Goal: Information Seeking & Learning: Learn about a topic

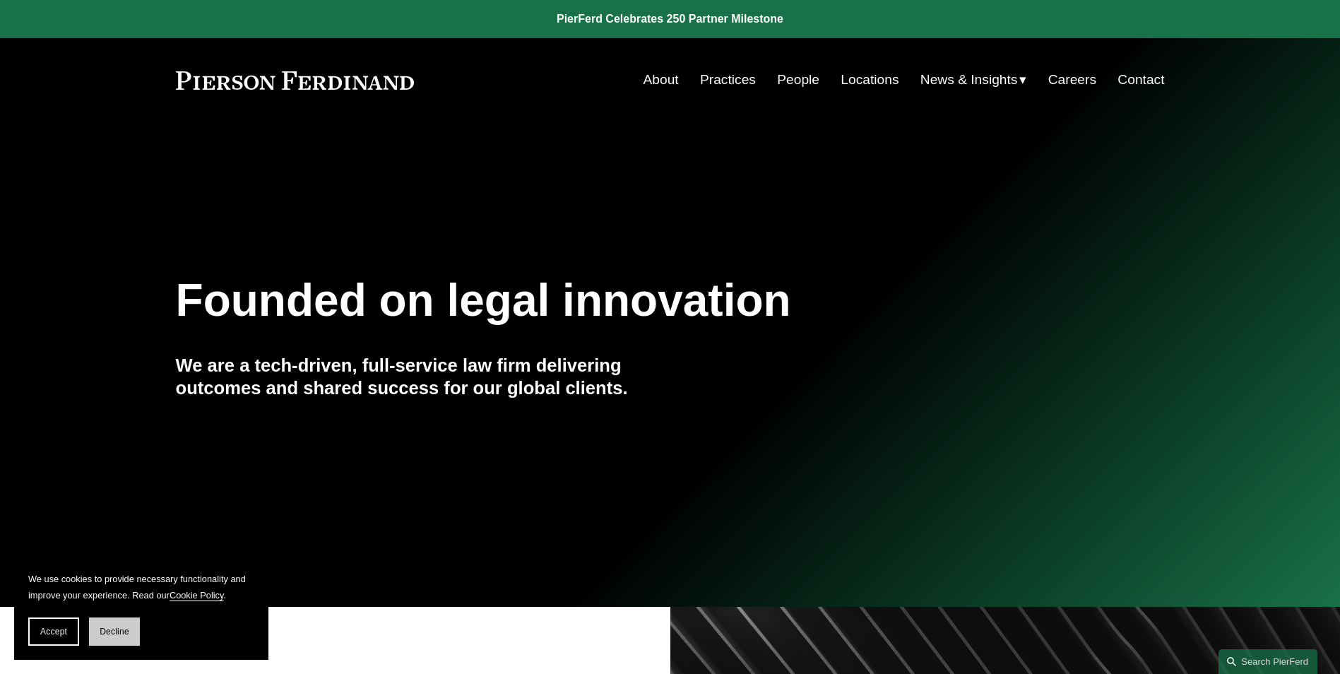
click at [121, 629] on span "Decline" at bounding box center [115, 632] width 30 height 10
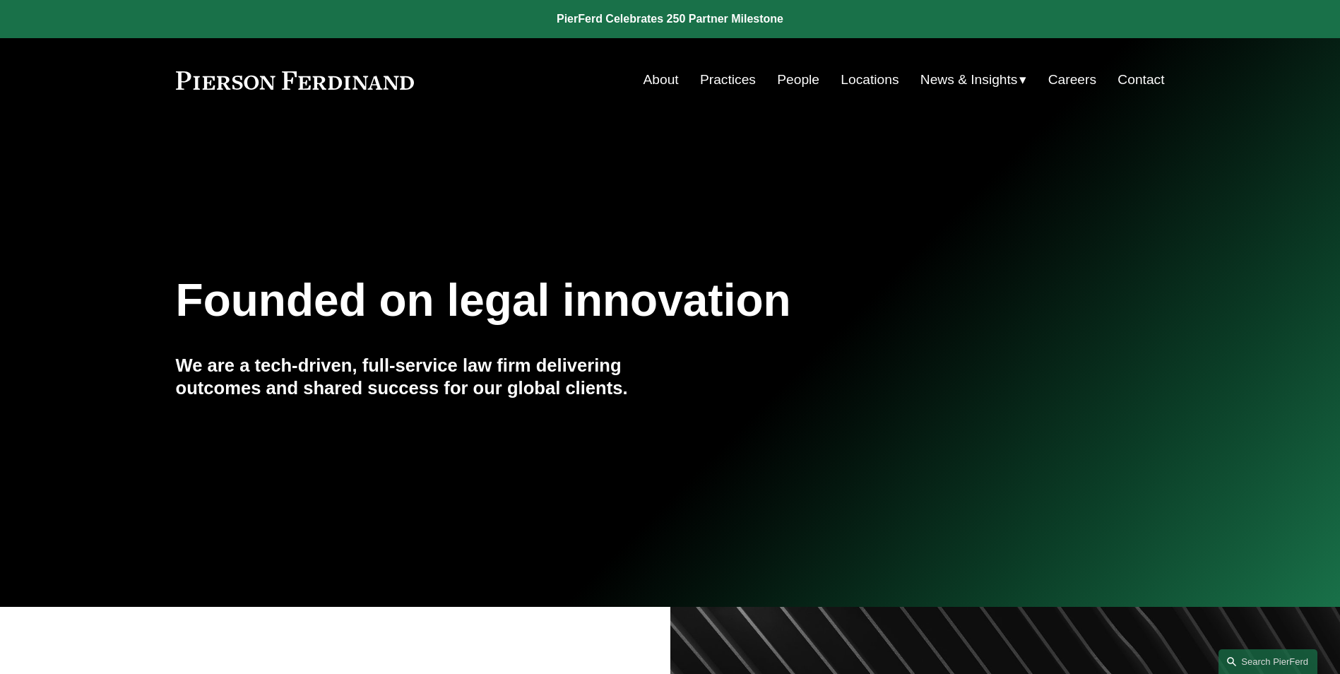
click at [807, 80] on link "People" at bounding box center [798, 79] width 42 height 27
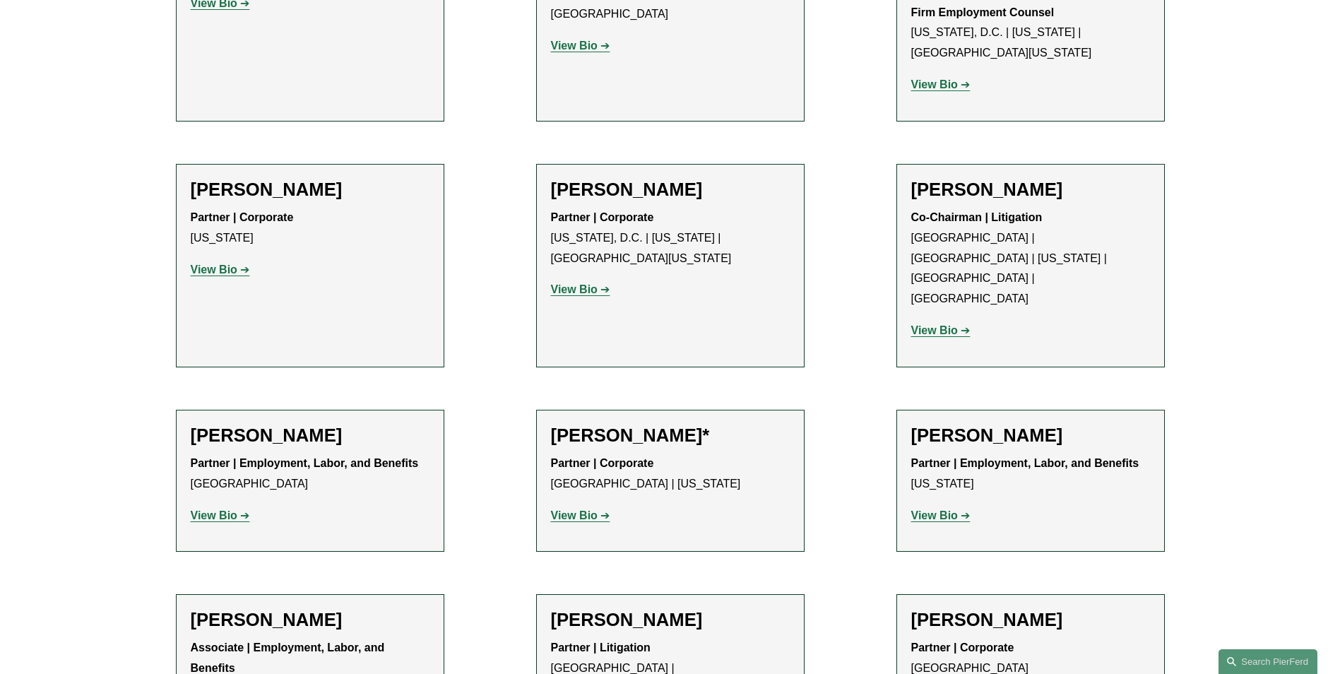
scroll to position [5721, 0]
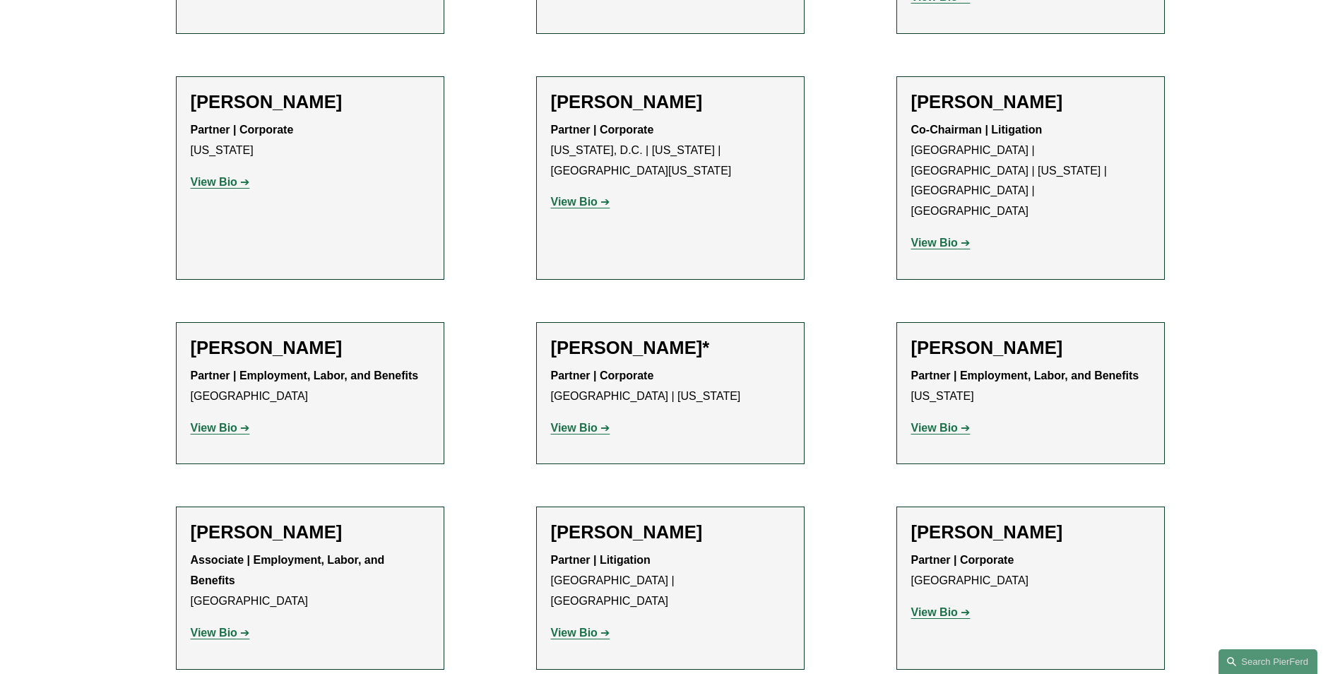
click at [198, 422] on strong "View Bio" at bounding box center [214, 428] width 47 height 12
click at [590, 627] on strong "View Bio" at bounding box center [574, 633] width 47 height 12
click at [574, 627] on strong "View Bio" at bounding box center [574, 633] width 47 height 12
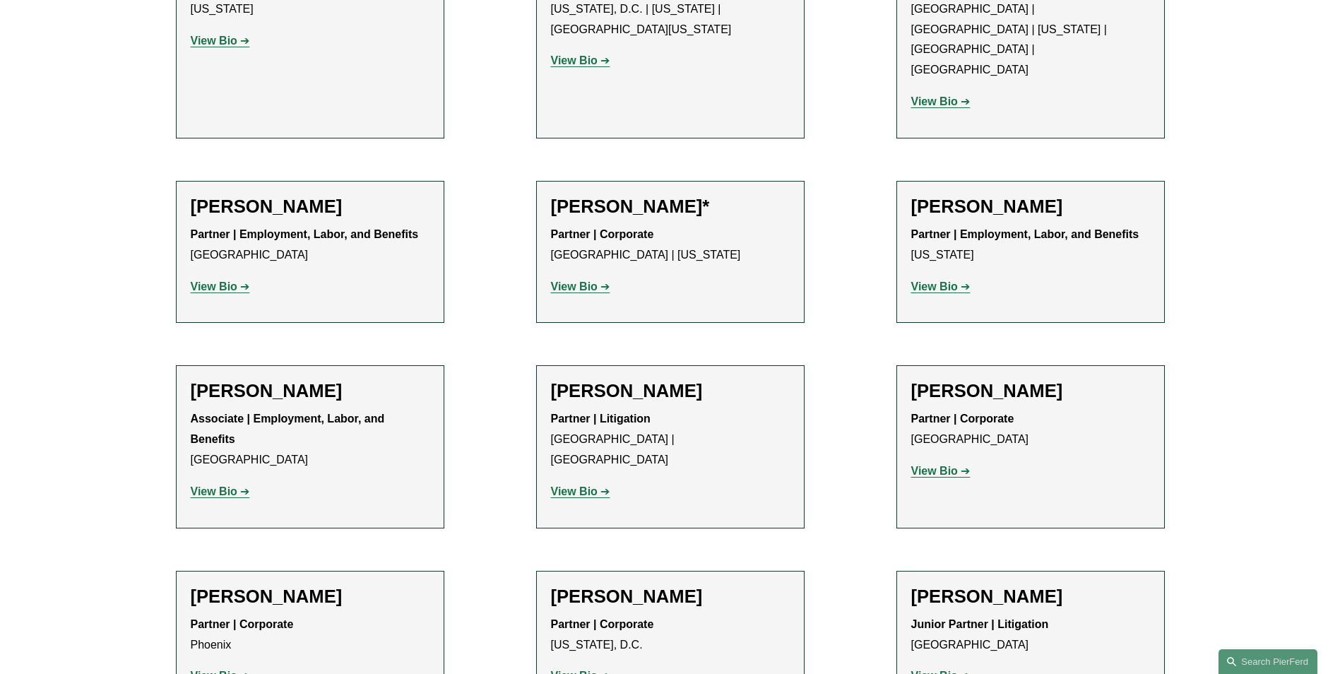
scroll to position [6004, 0]
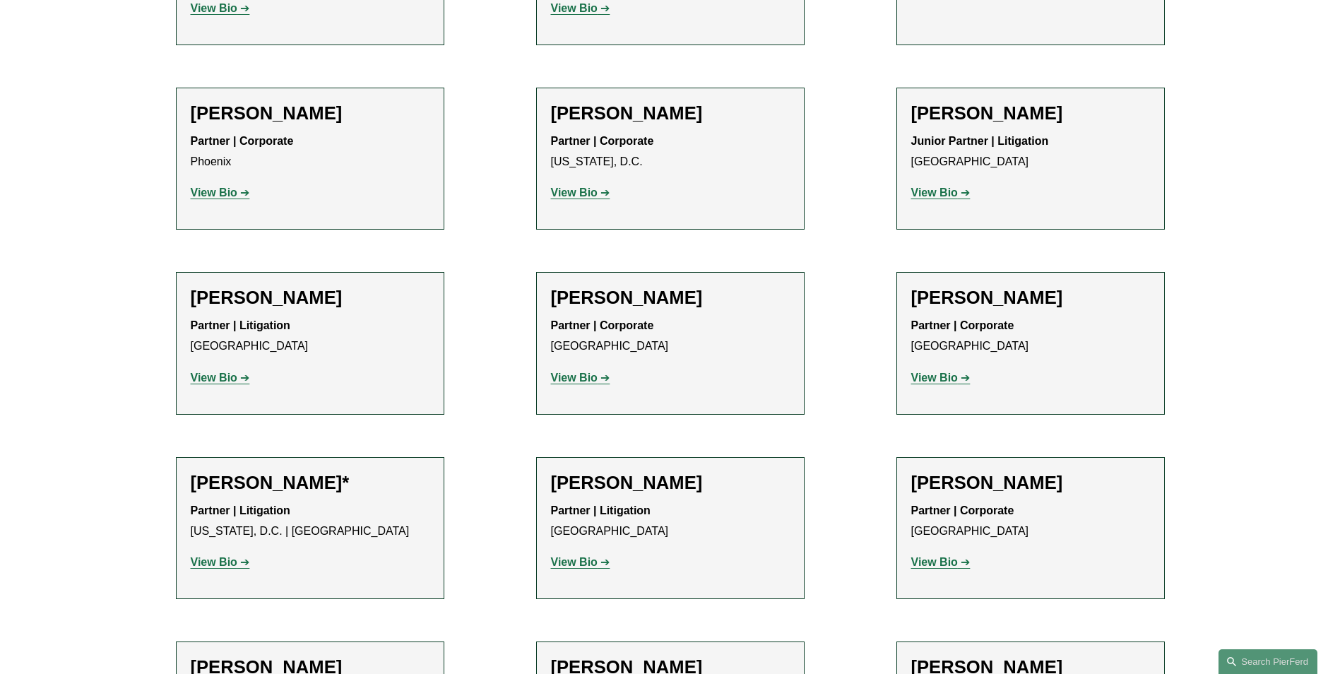
scroll to position [6357, 0]
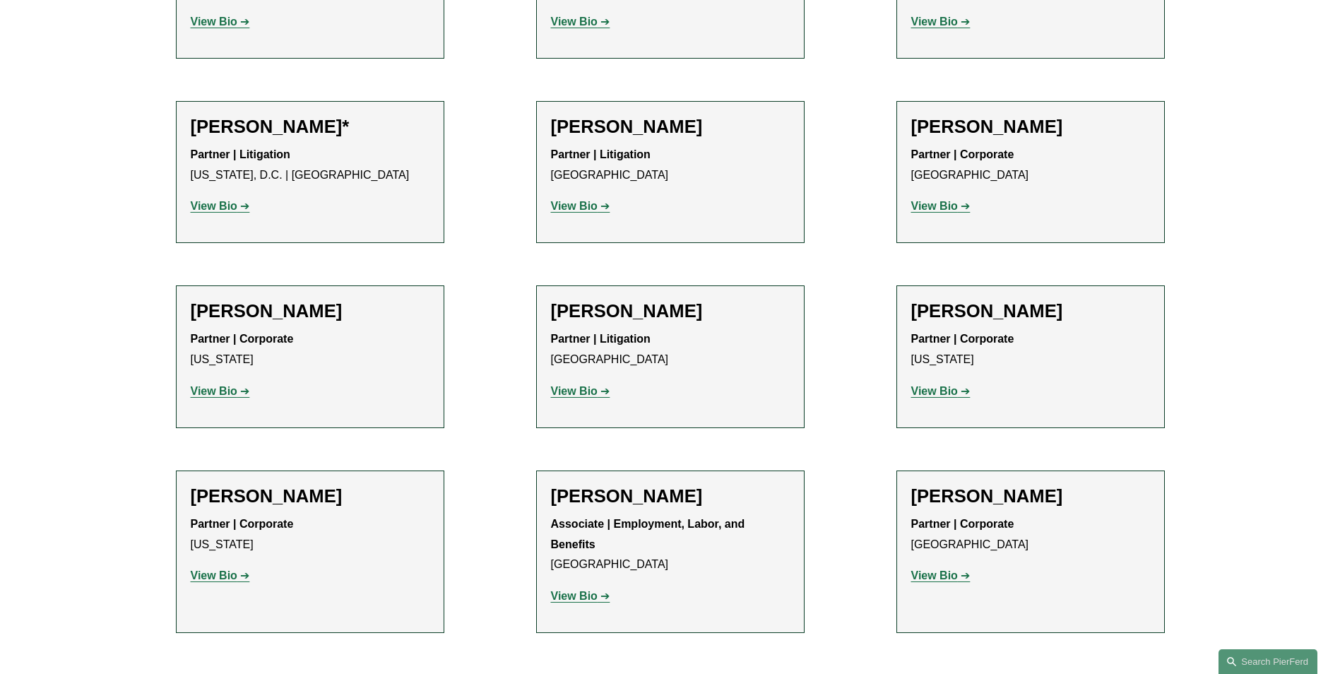
scroll to position [6710, 0]
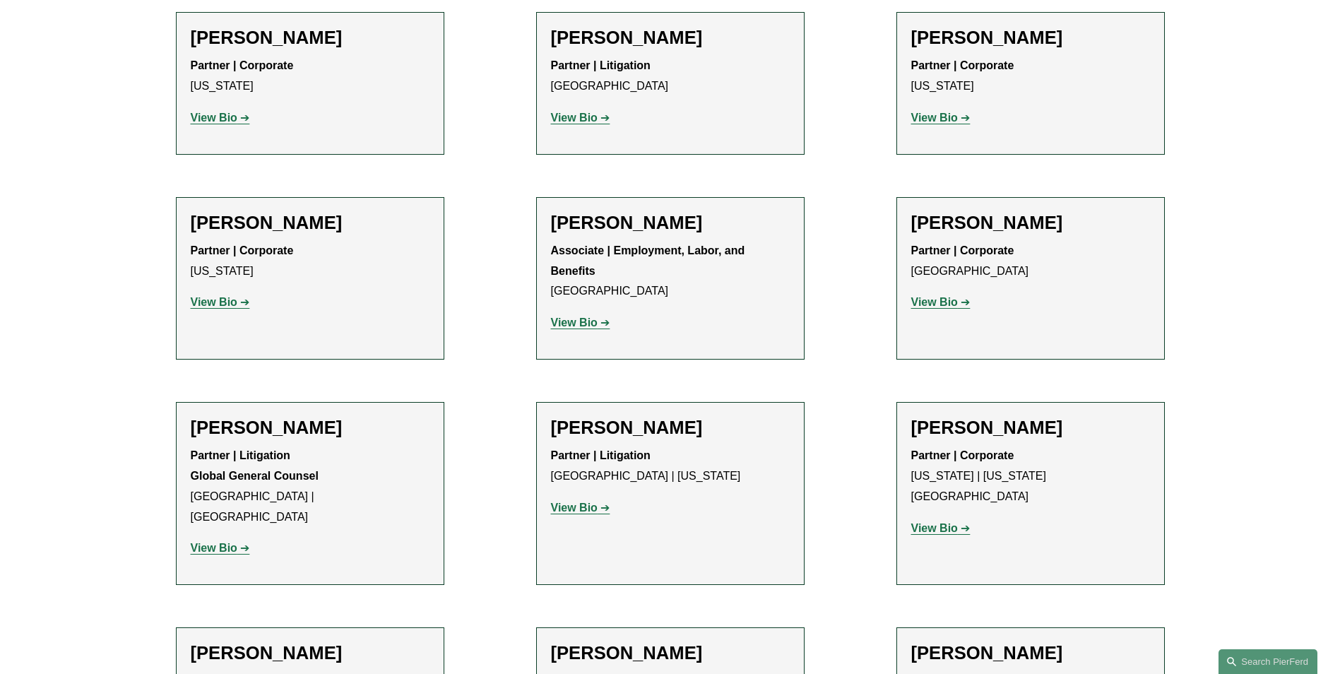
scroll to position [6993, 0]
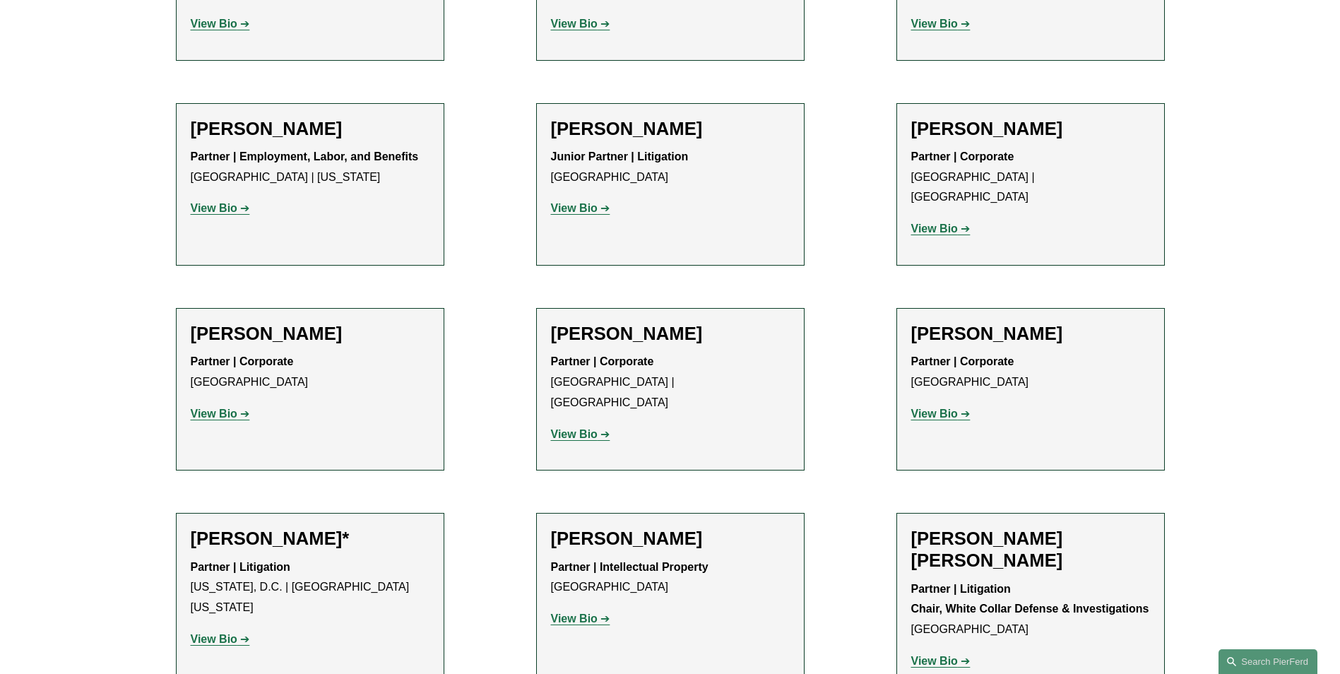
scroll to position [7699, 0]
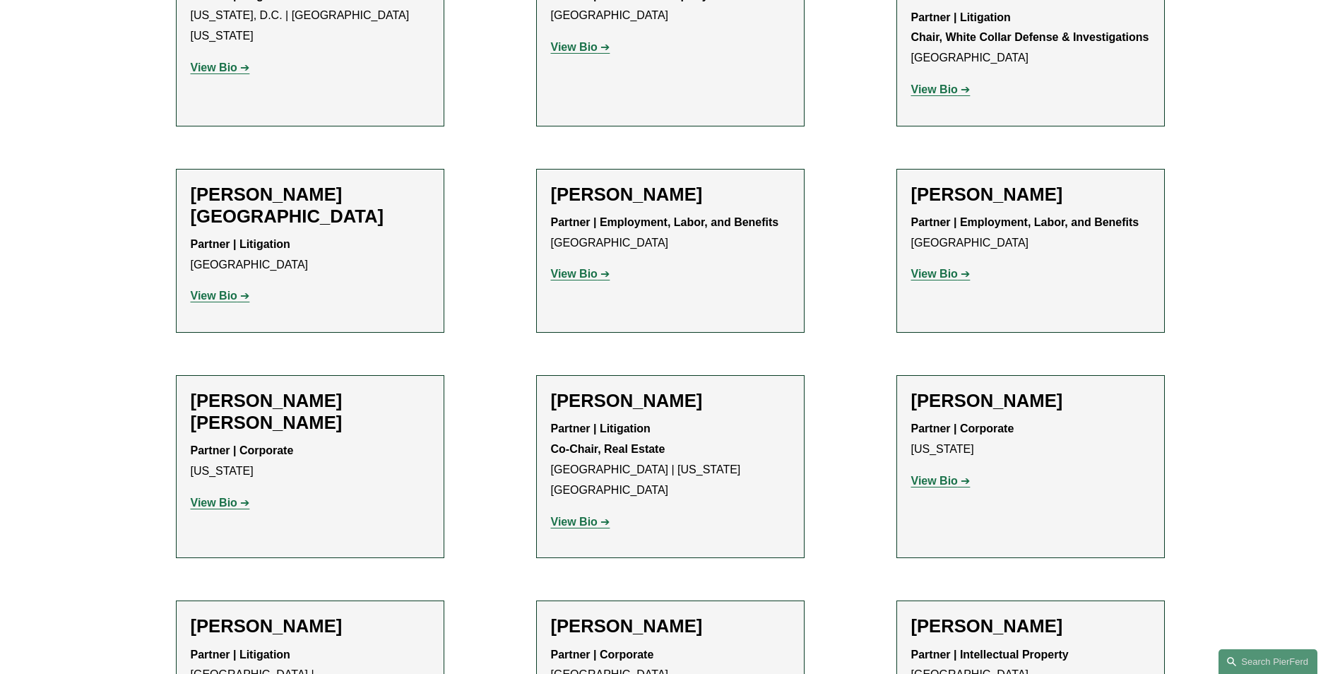
scroll to position [8264, 0]
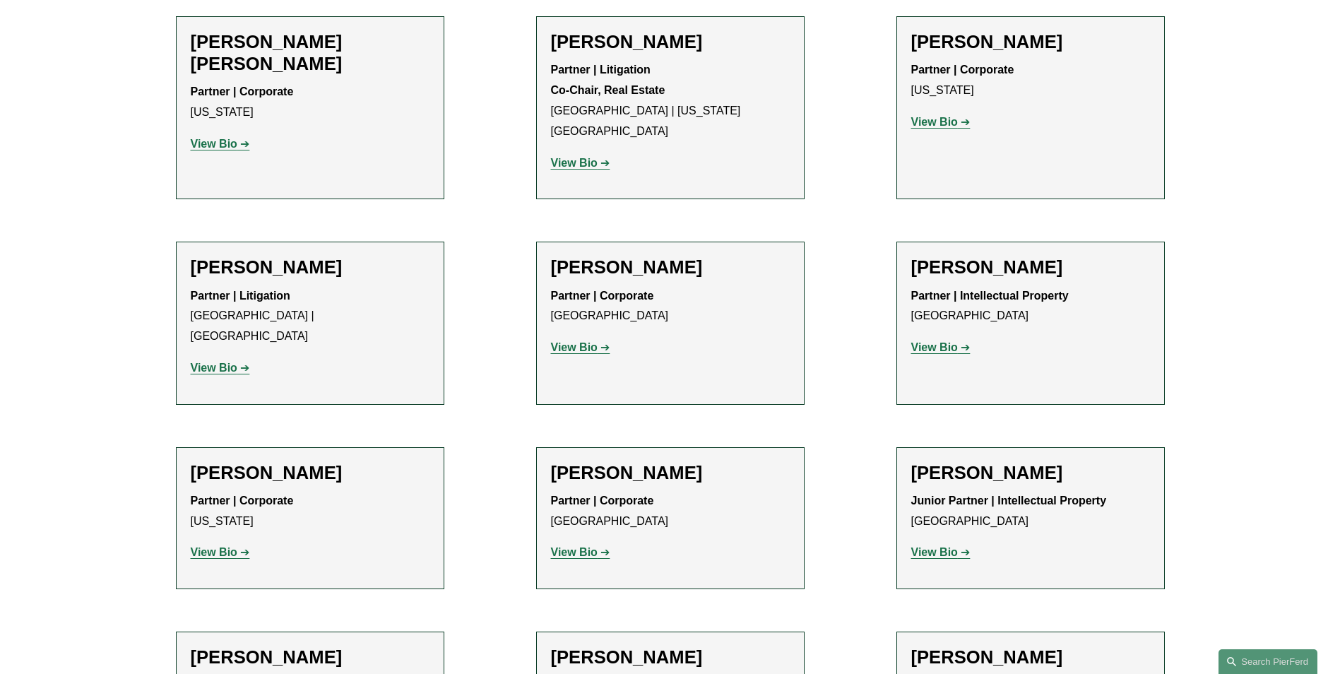
scroll to position [8617, 0]
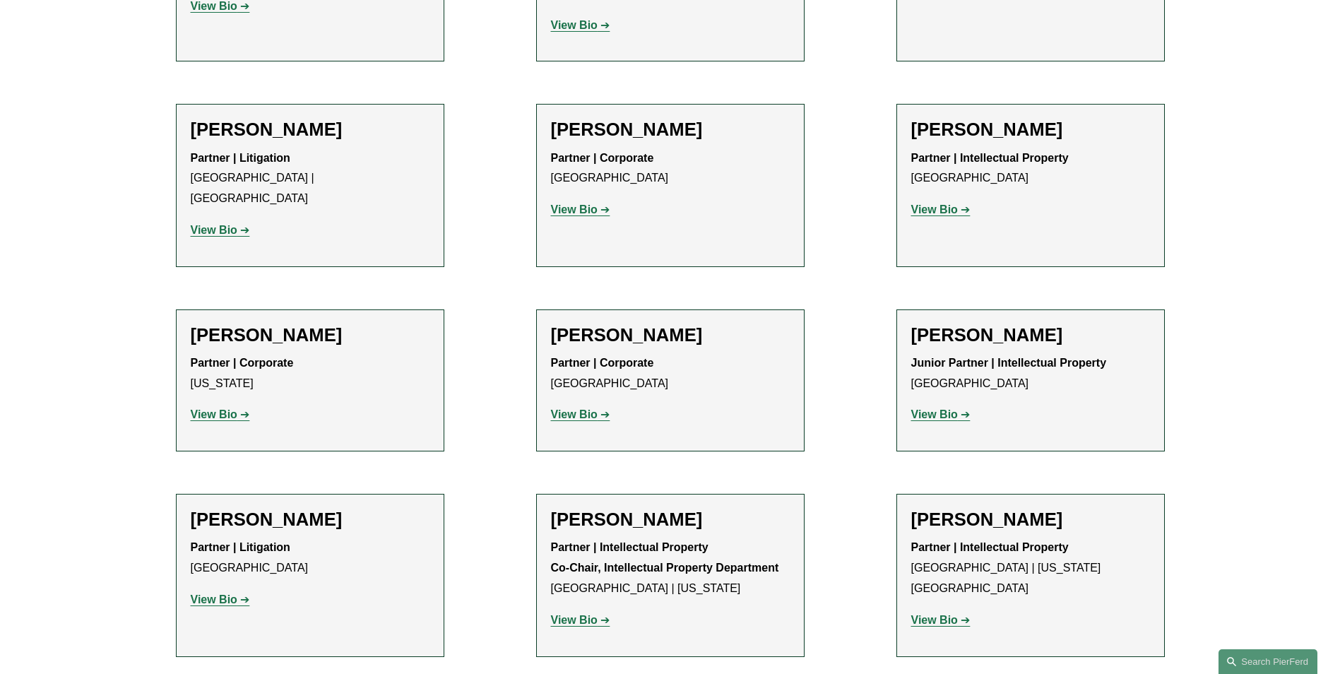
scroll to position [8971, 0]
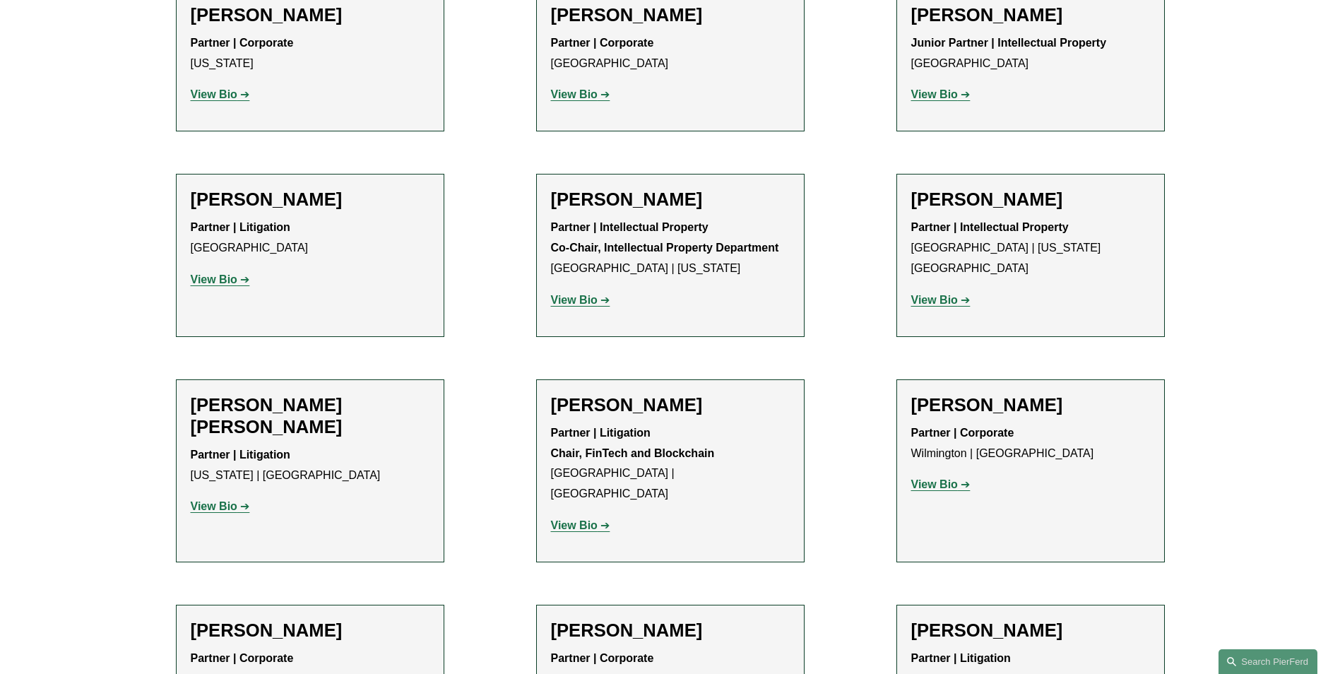
scroll to position [9324, 0]
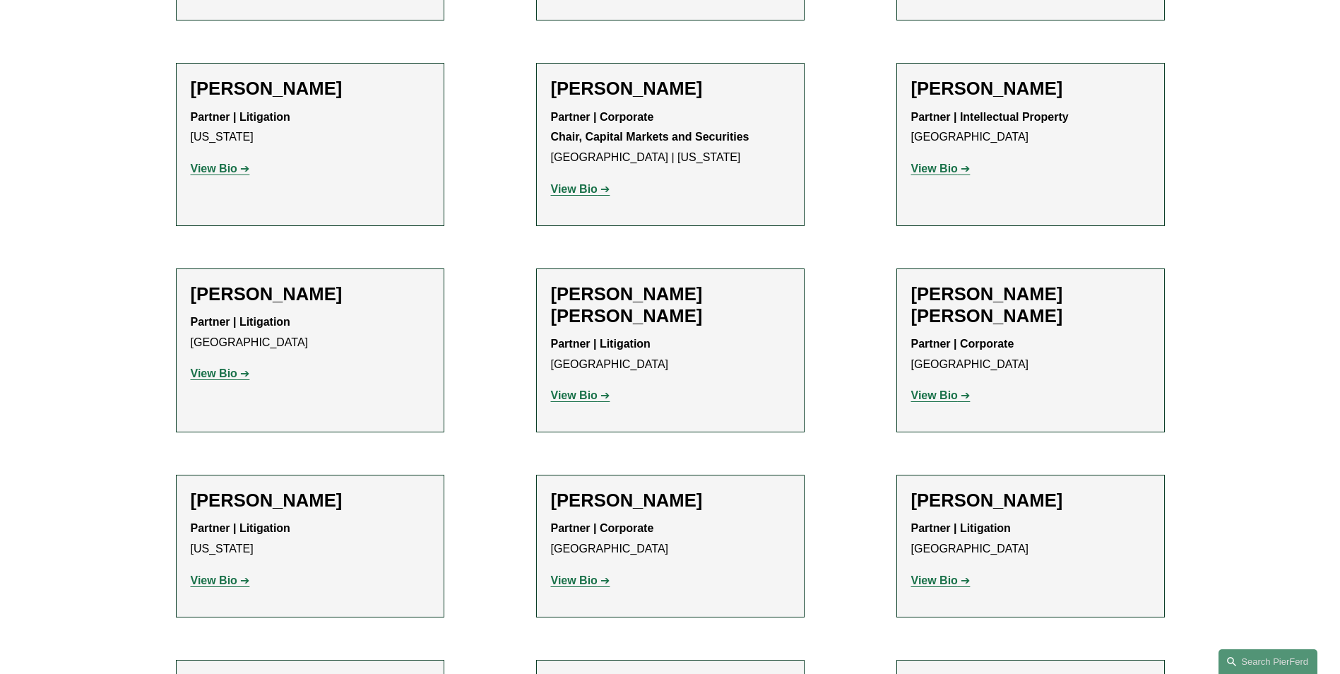
scroll to position [10030, 0]
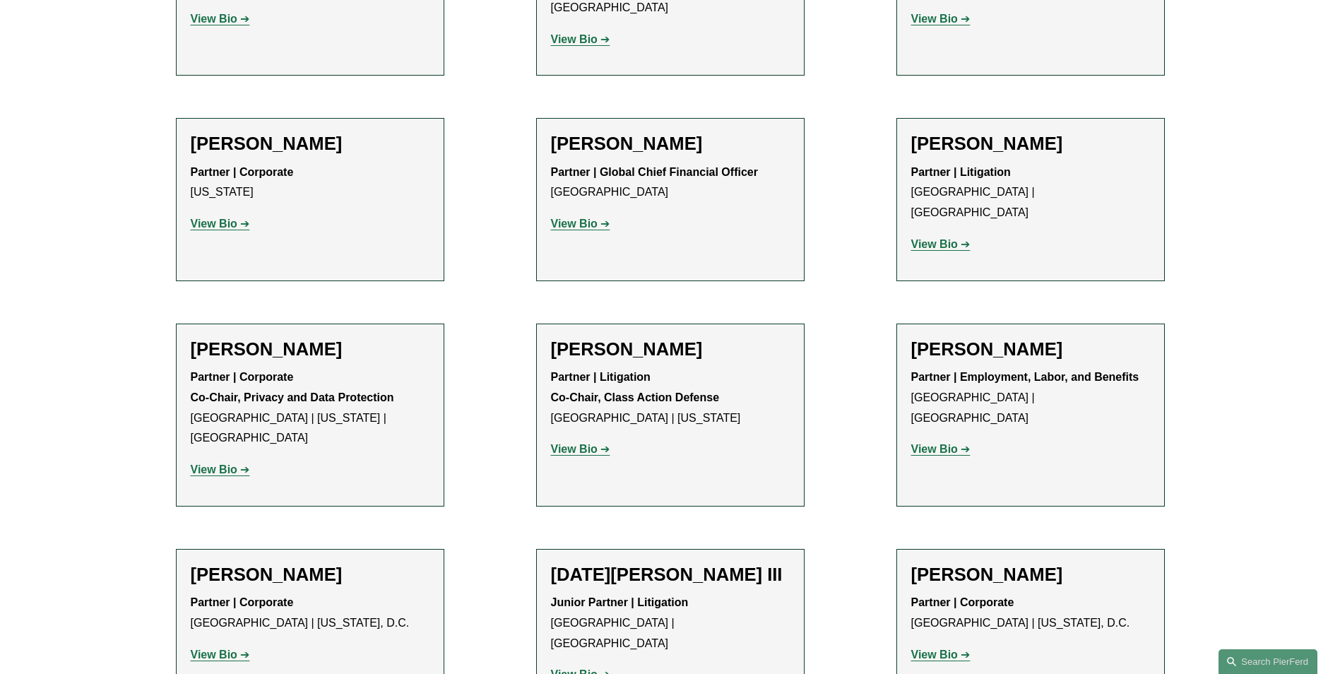
scroll to position [11090, 0]
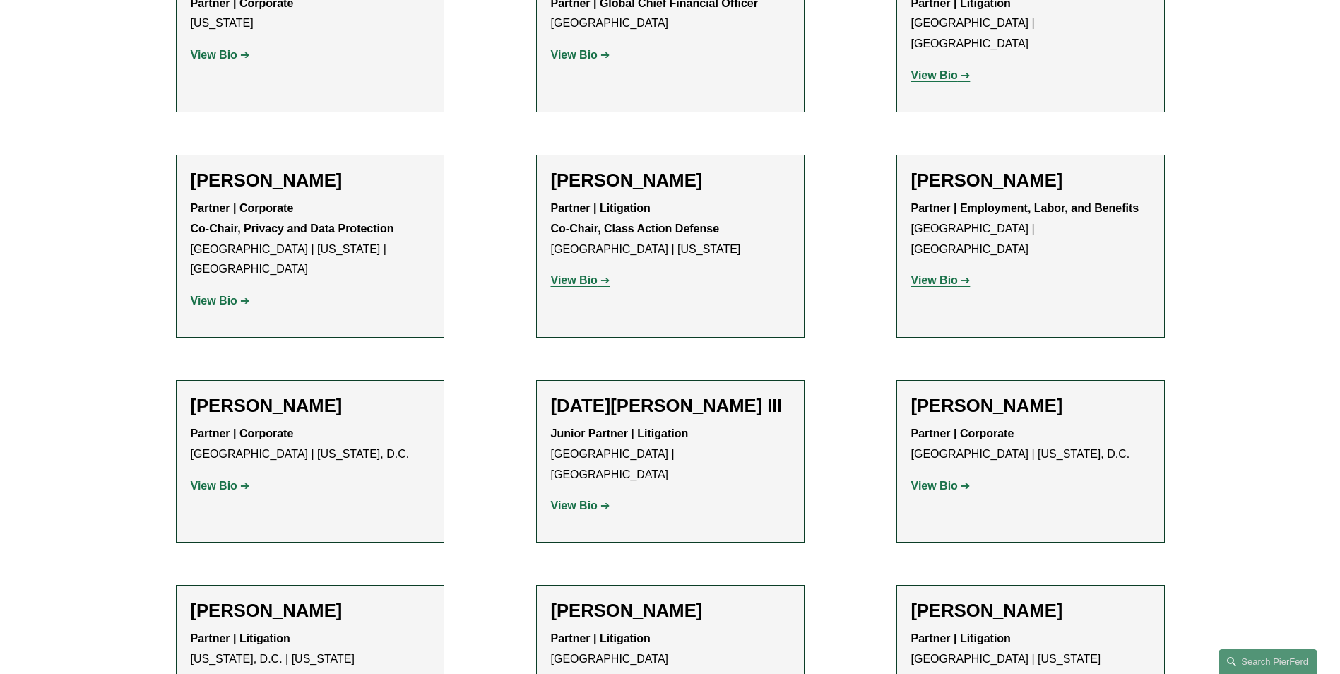
scroll to position [11372, 0]
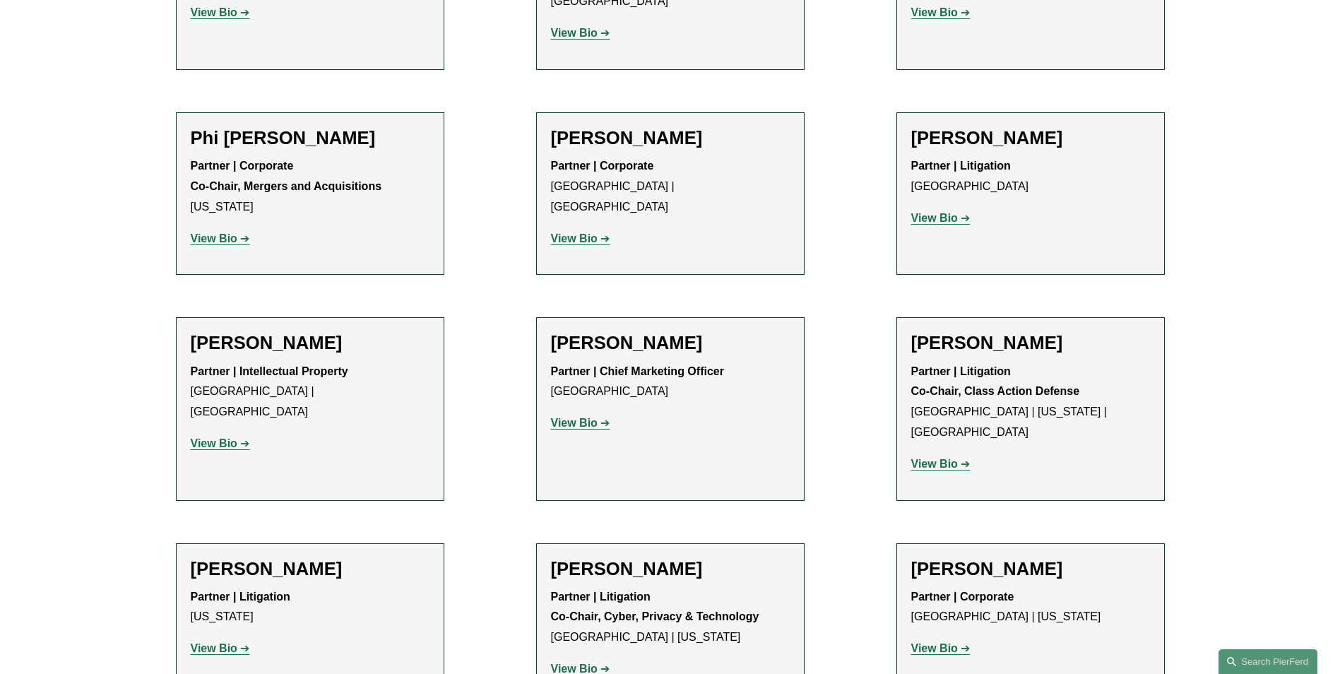
scroll to position [12008, 0]
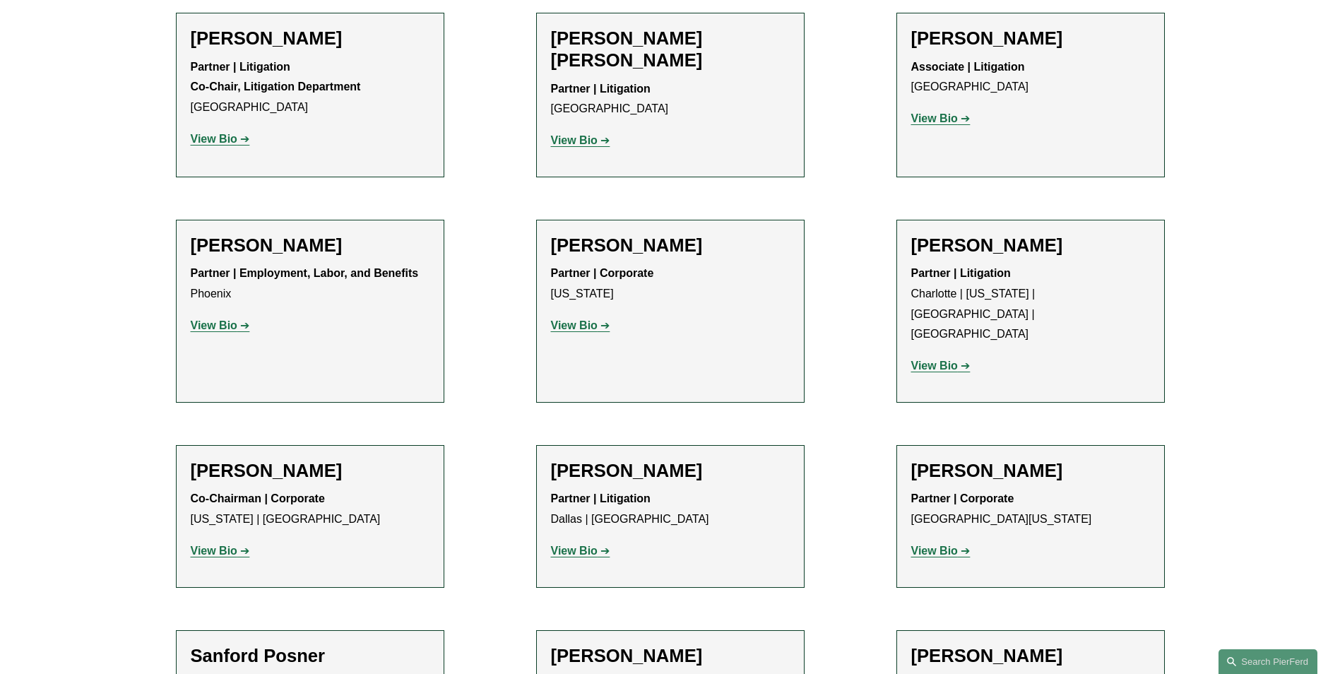
scroll to position [12997, 0]
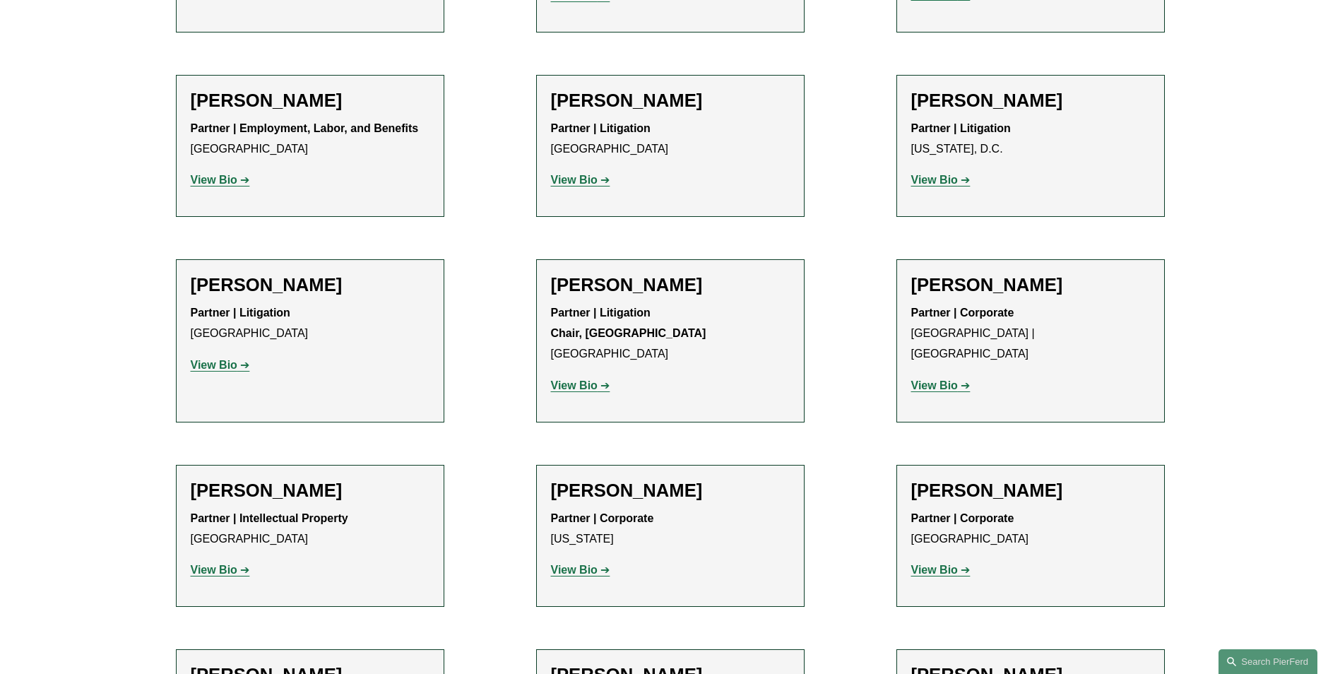
scroll to position [14551, 0]
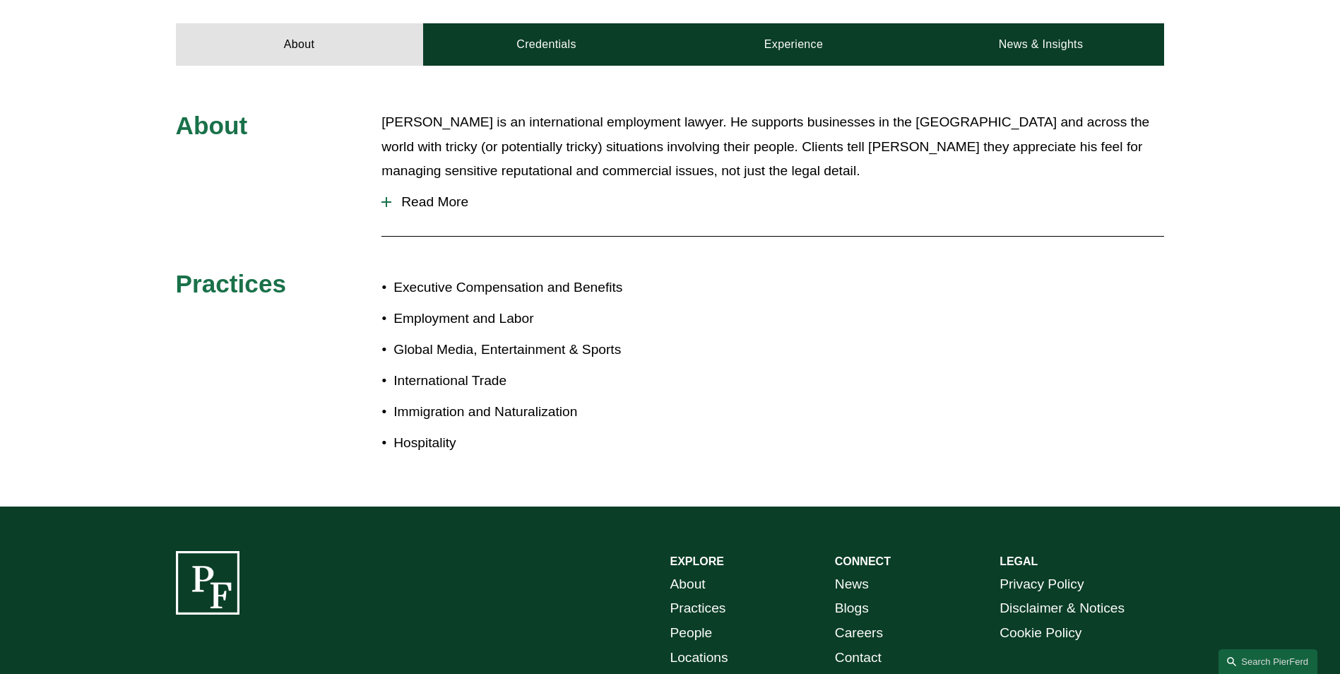
scroll to position [283, 0]
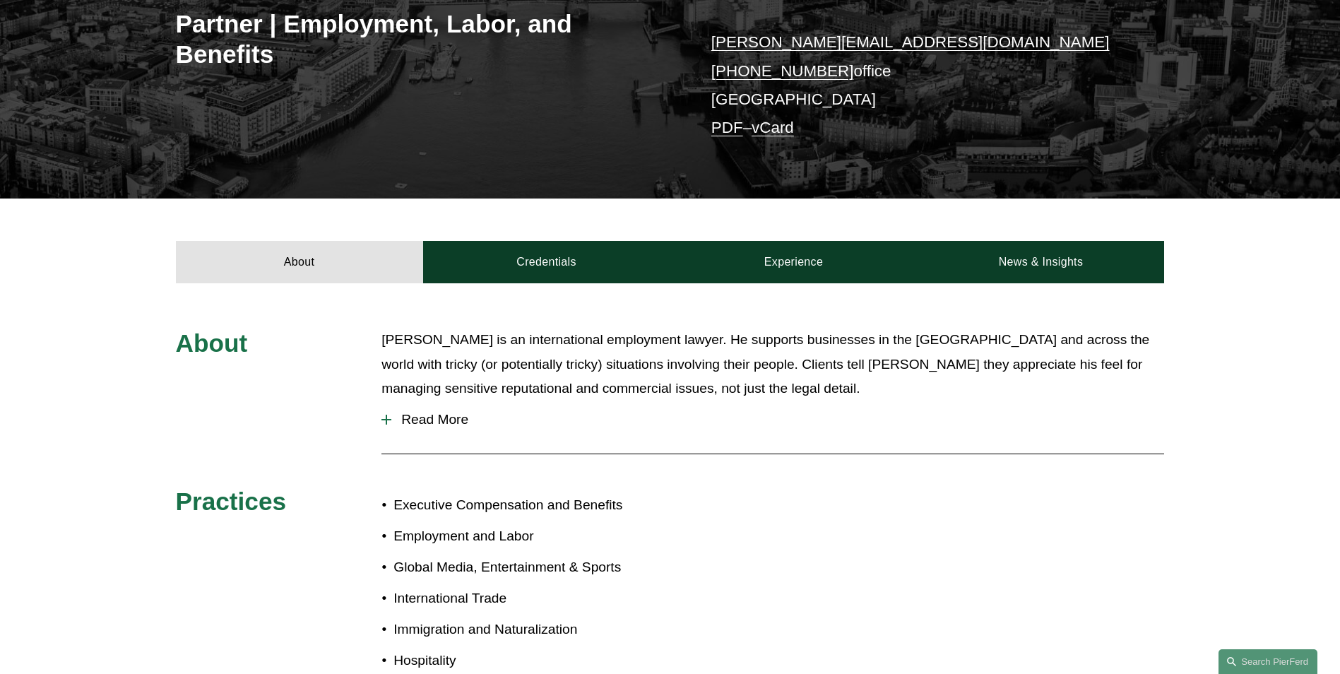
click at [386, 425] on button "Read More" at bounding box center [772, 419] width 783 height 37
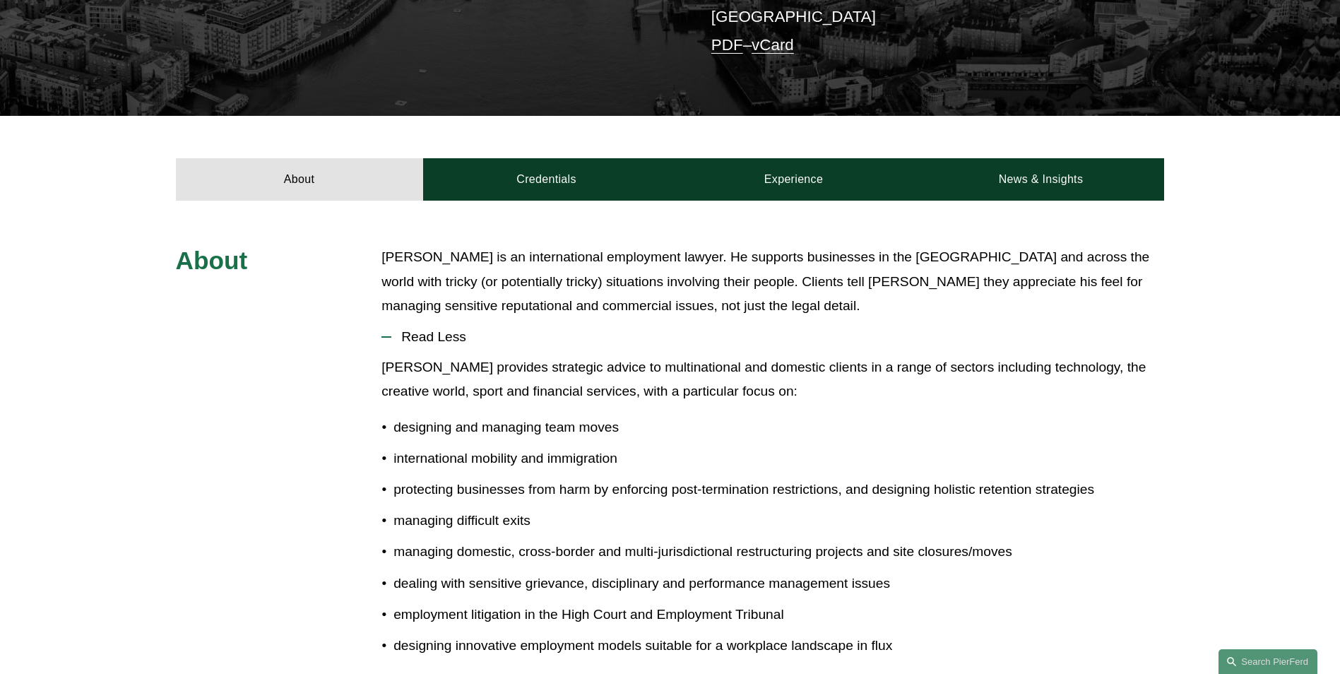
scroll to position [565, 0]
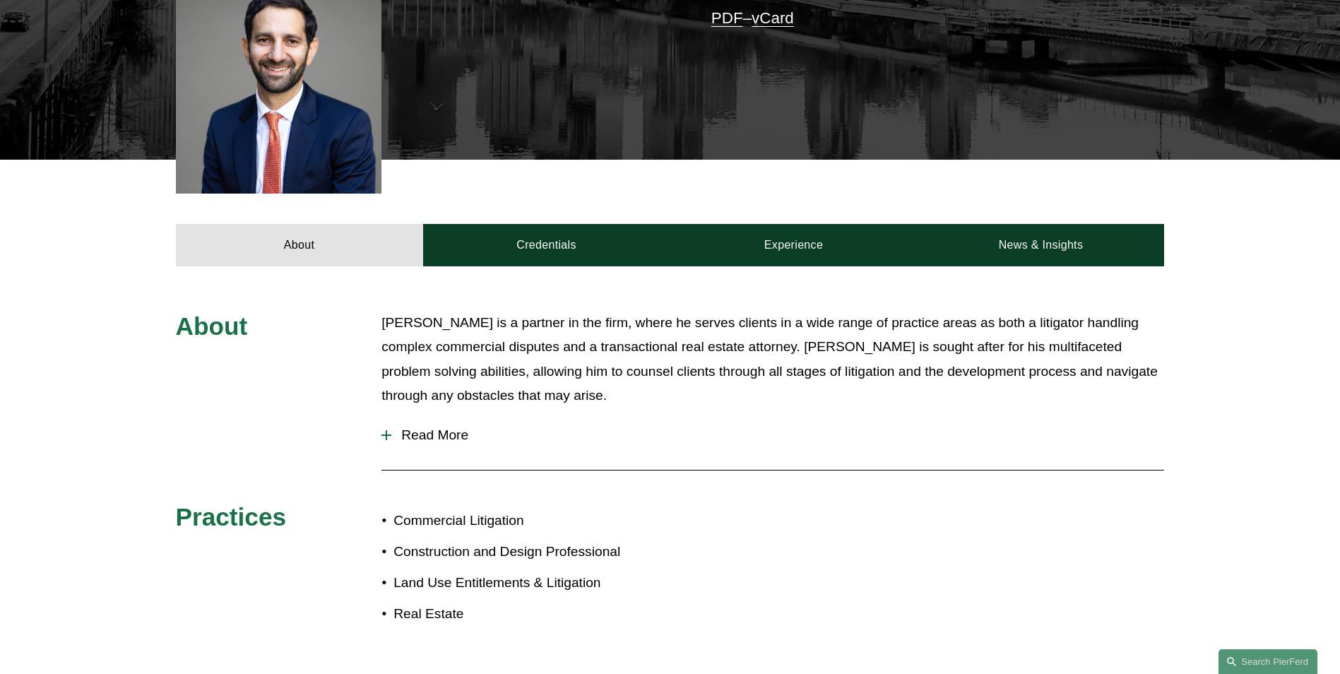
scroll to position [283, 0]
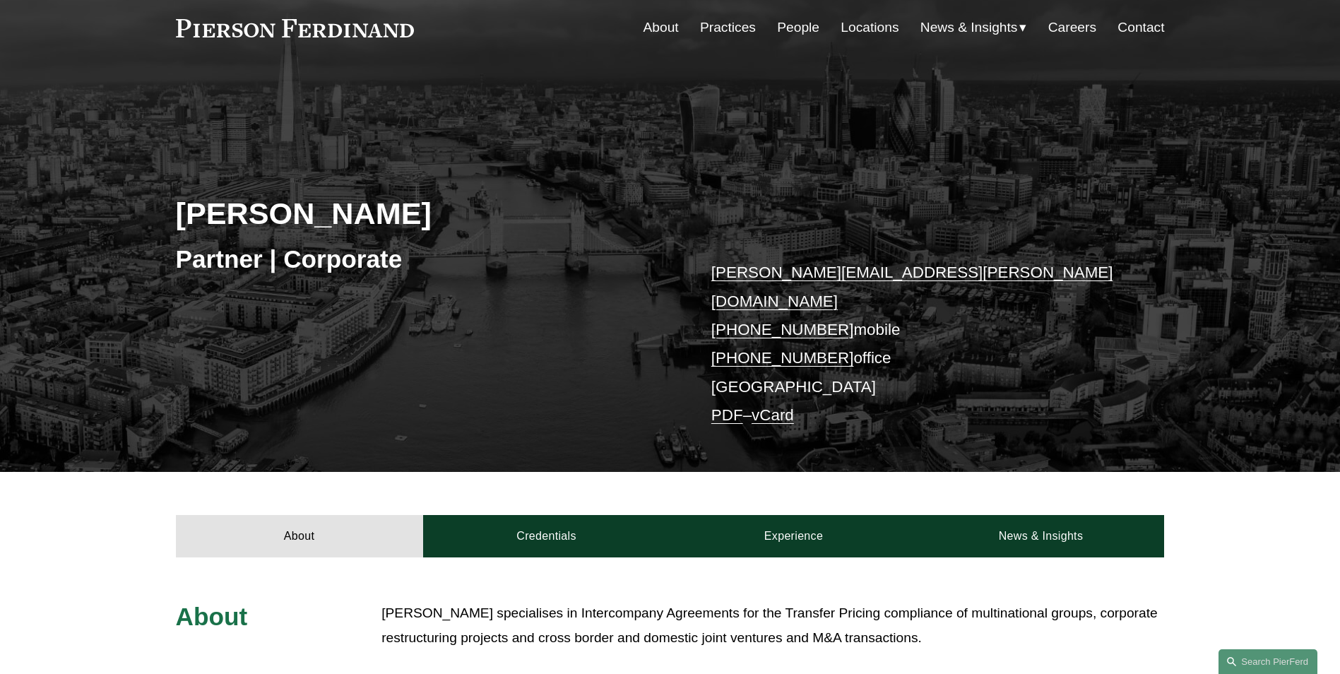
scroll to position [212, 0]
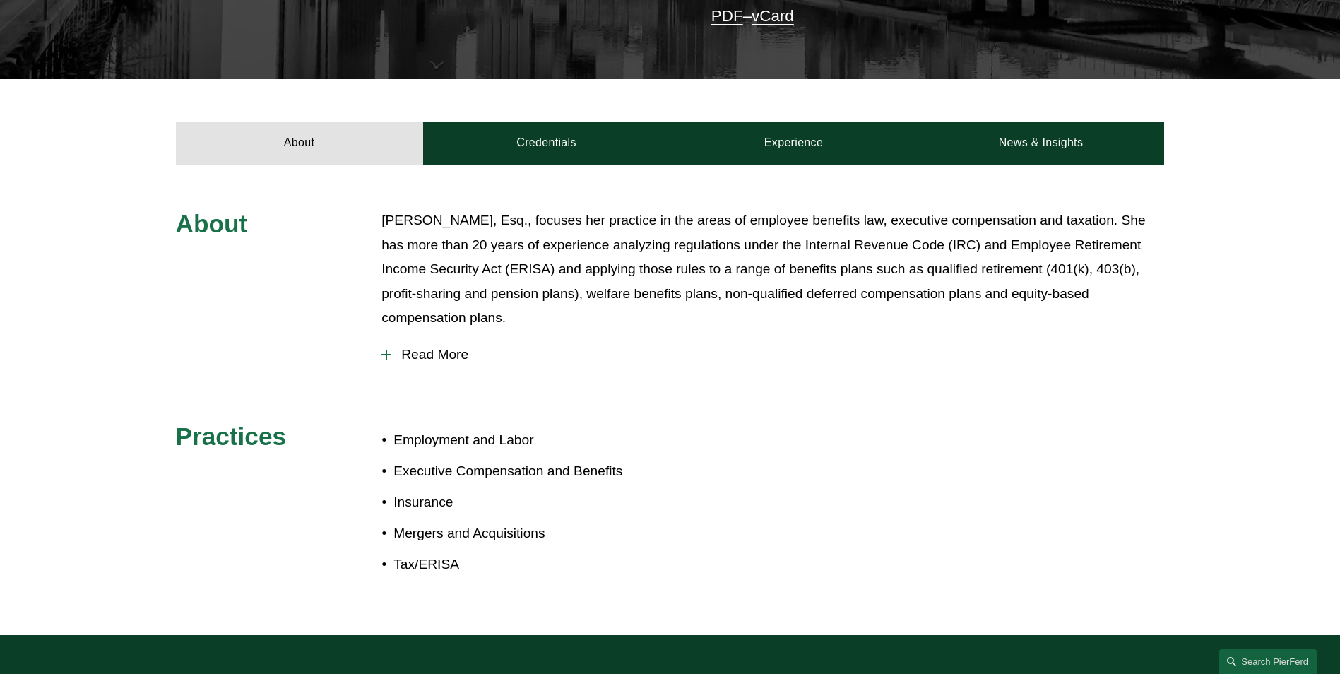
scroll to position [424, 0]
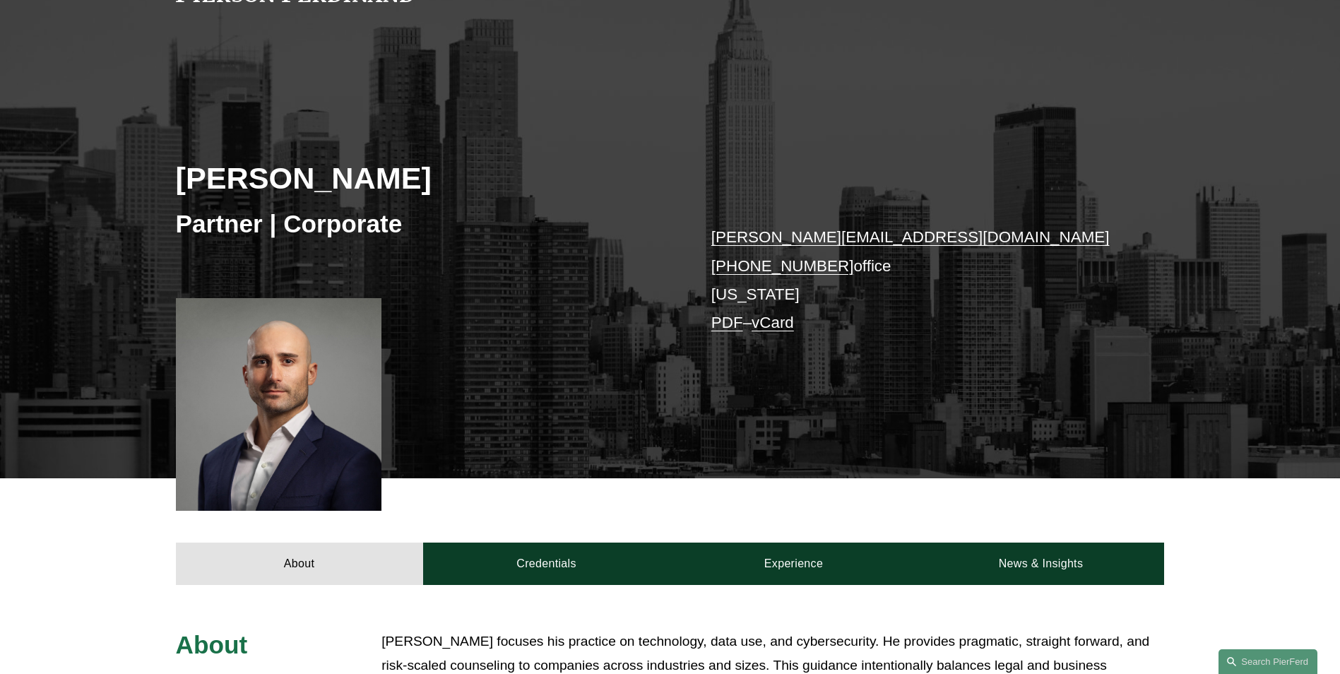
scroll to position [61, 0]
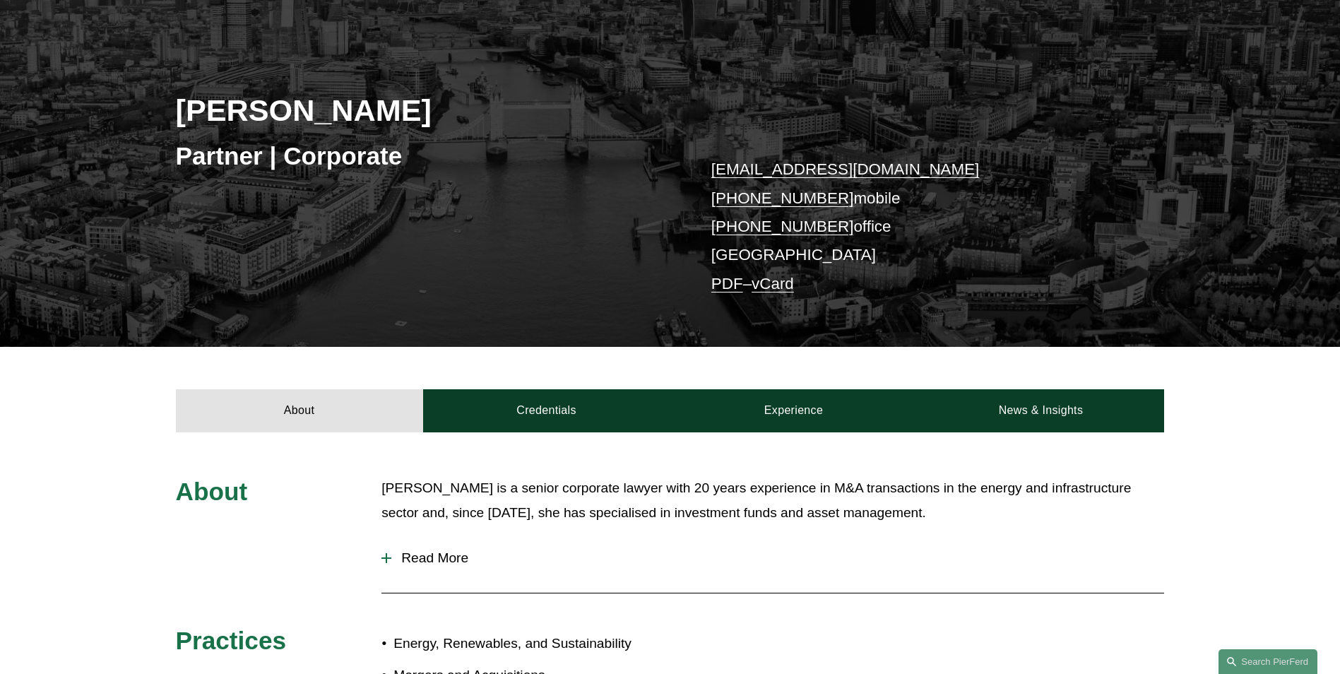
scroll to position [283, 0]
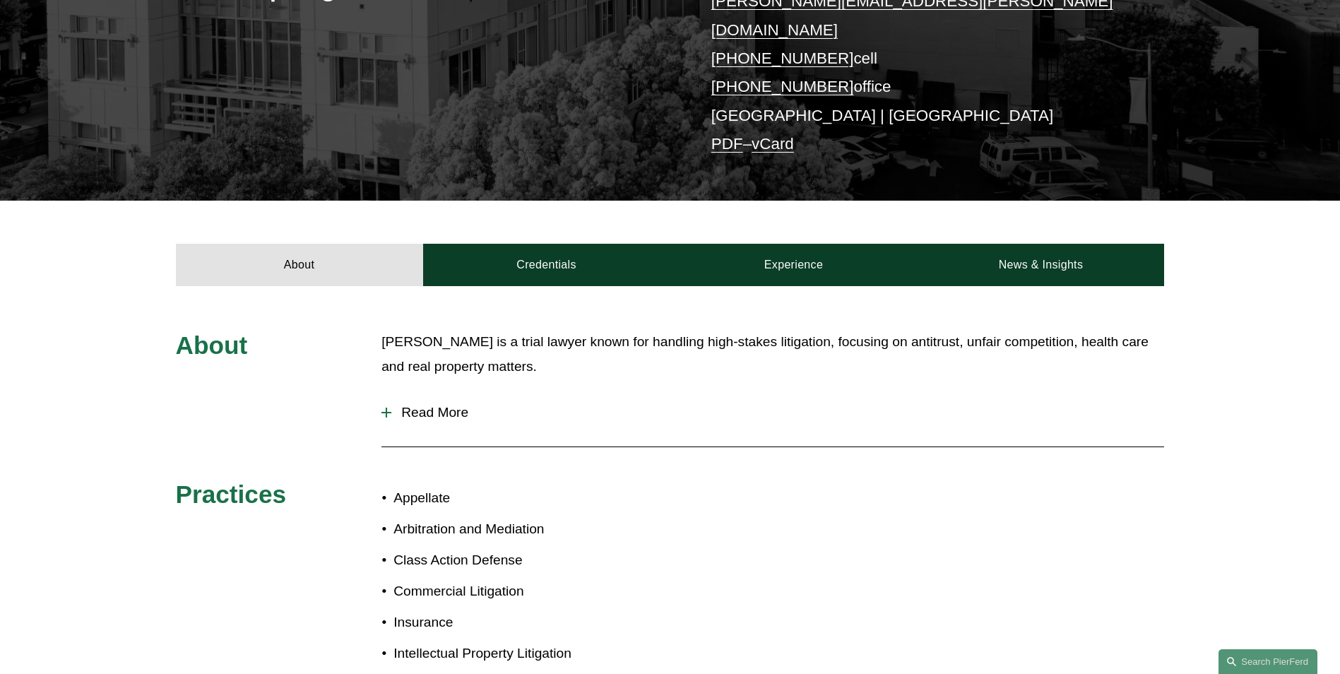
scroll to position [353, 0]
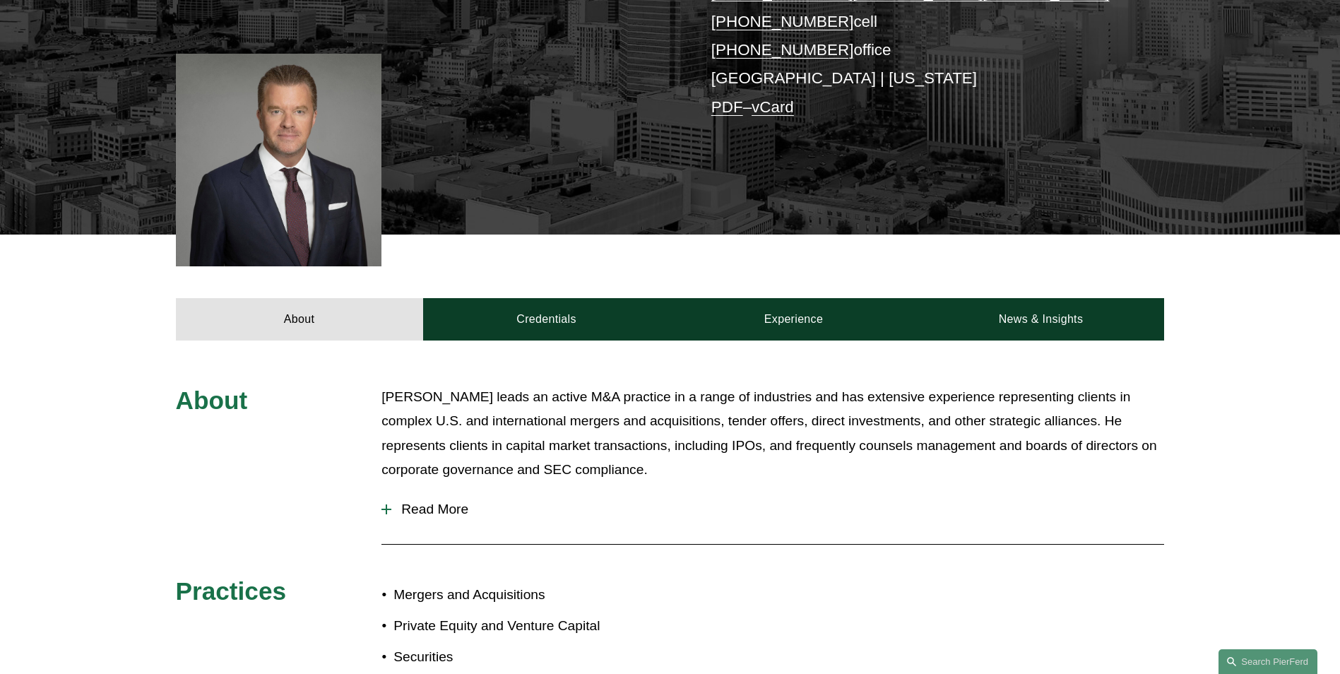
scroll to position [424, 0]
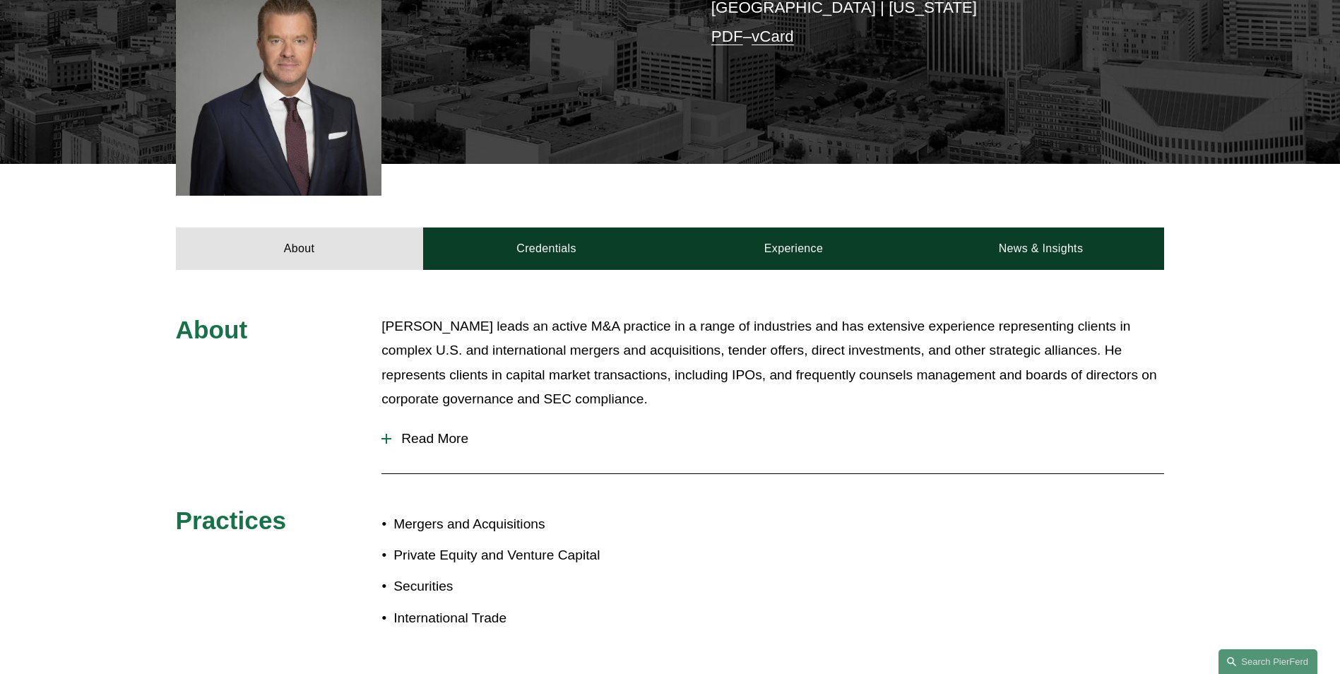
click at [391, 441] on div at bounding box center [386, 439] width 10 height 10
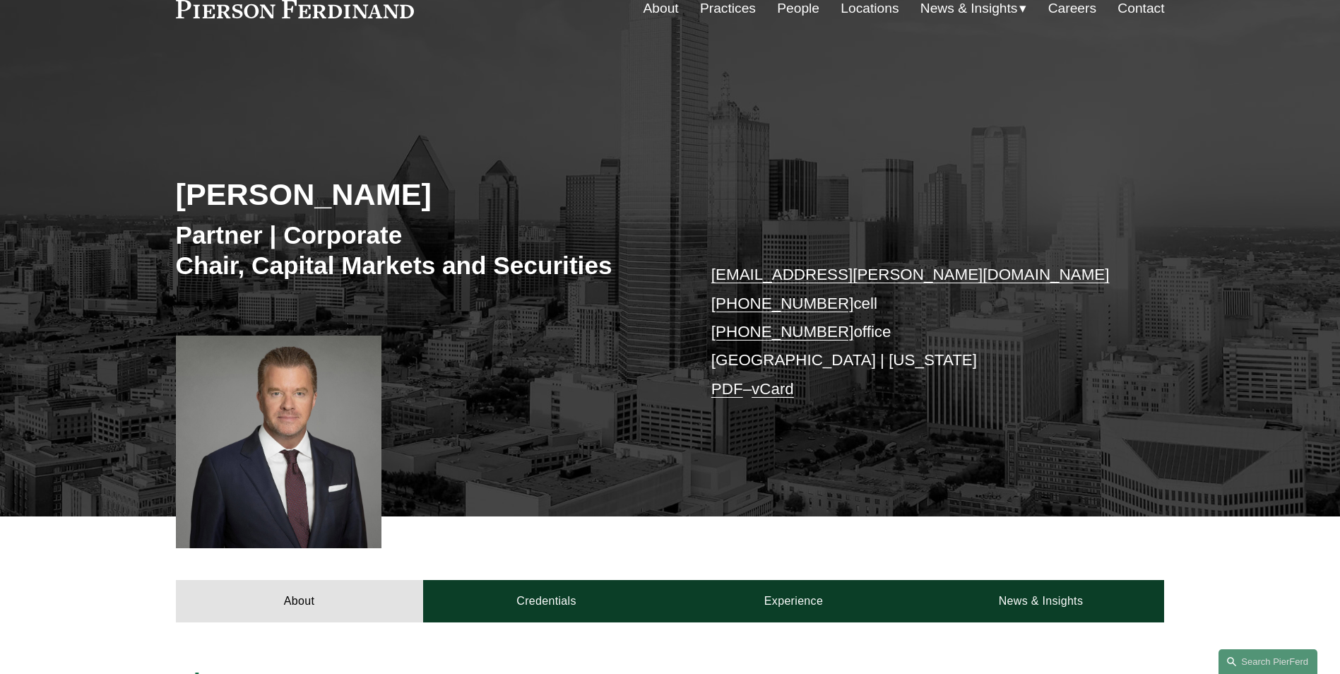
scroll to position [71, 0]
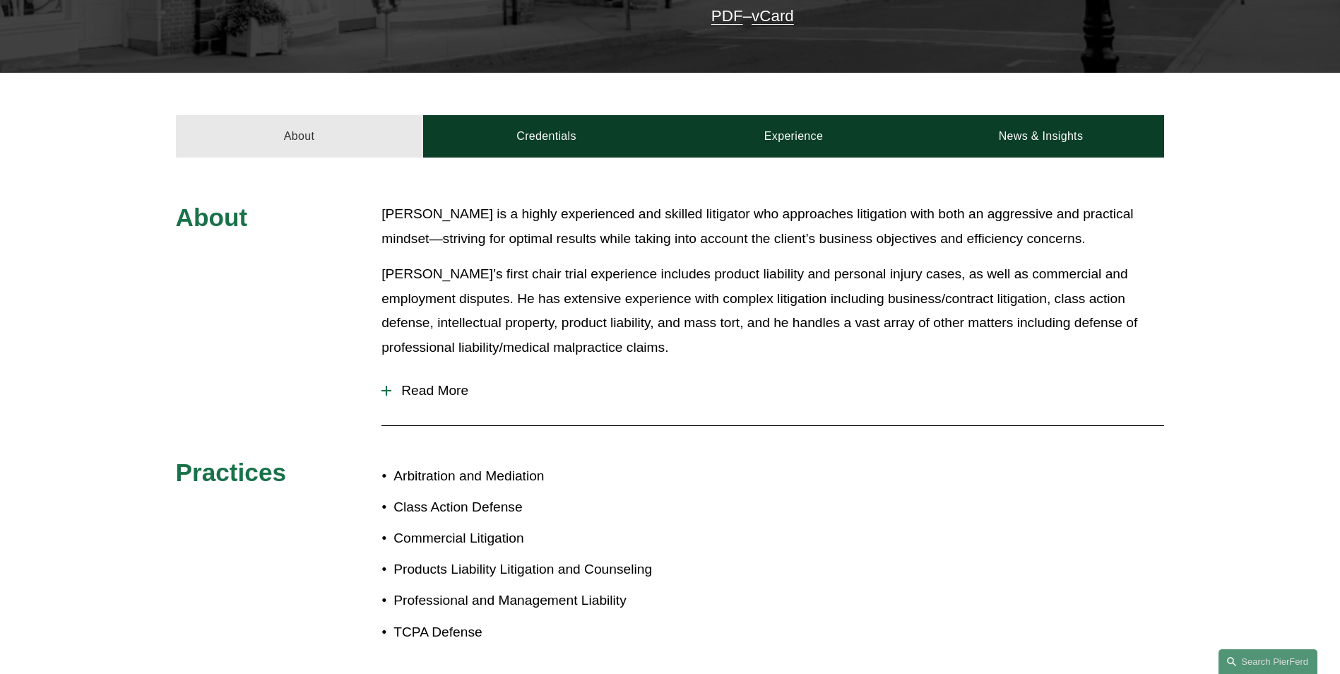
scroll to position [424, 0]
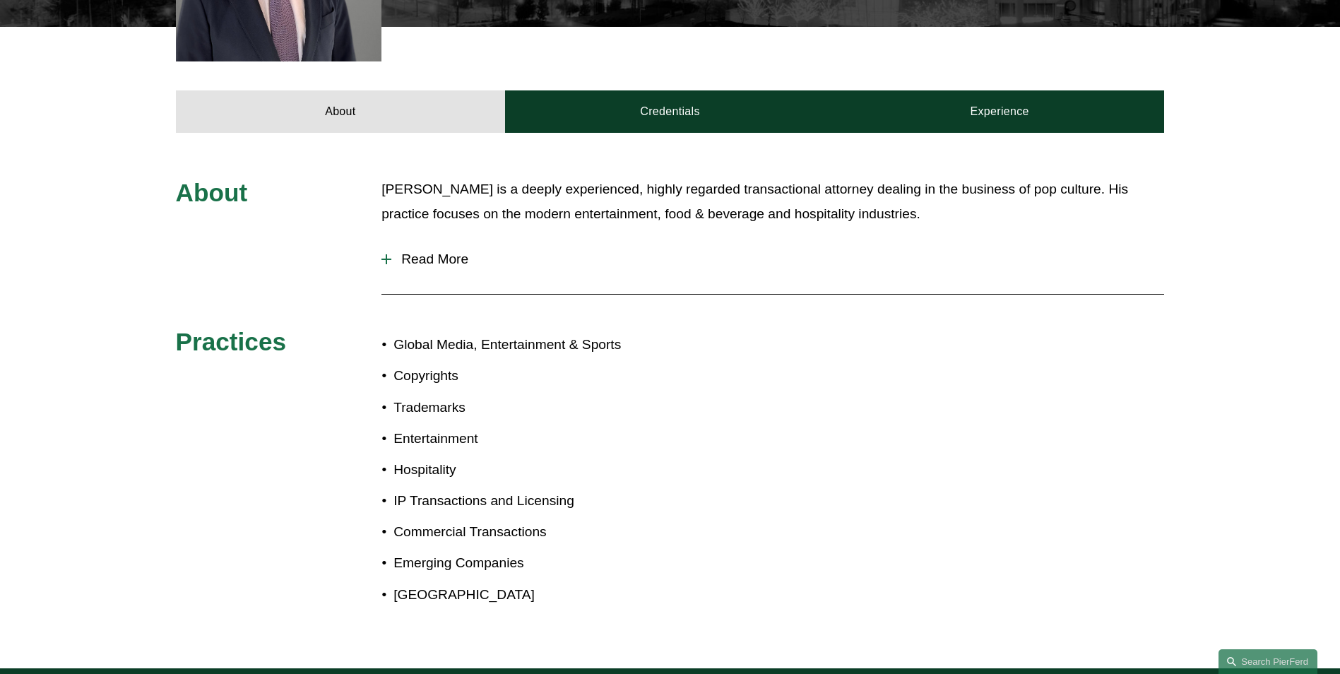
scroll to position [636, 0]
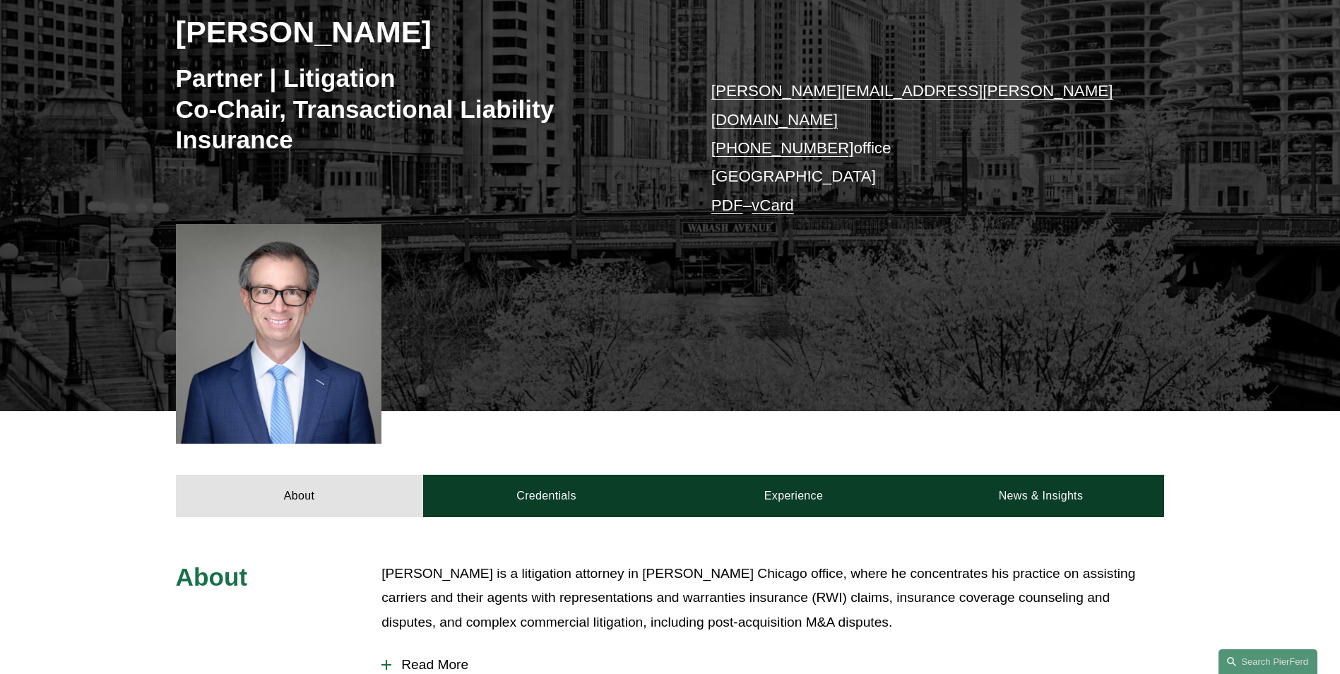
scroll to position [283, 0]
